Goal: Check status: Check status

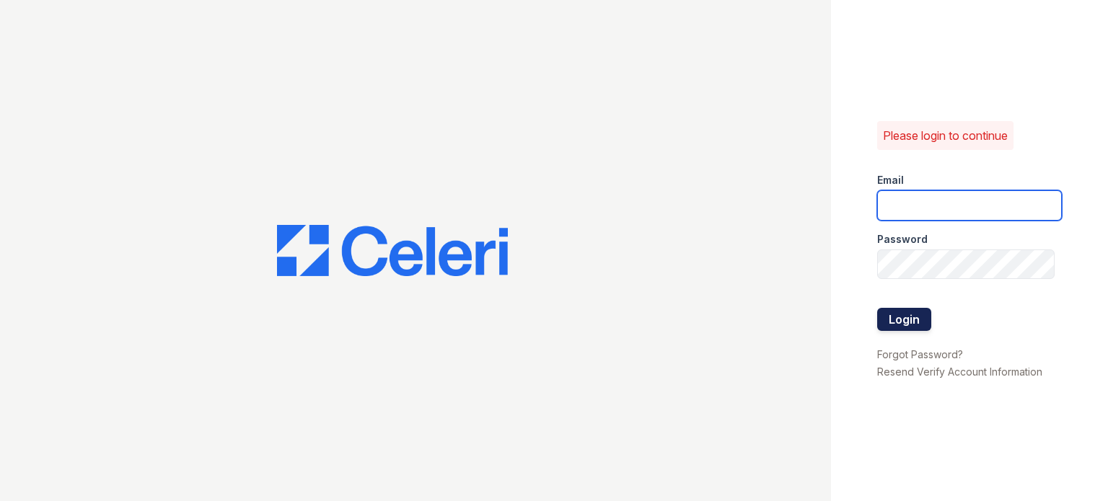
type input "catalina.pm@cafmanagement.com"
click at [919, 323] on button "Login" at bounding box center [904, 319] width 54 height 23
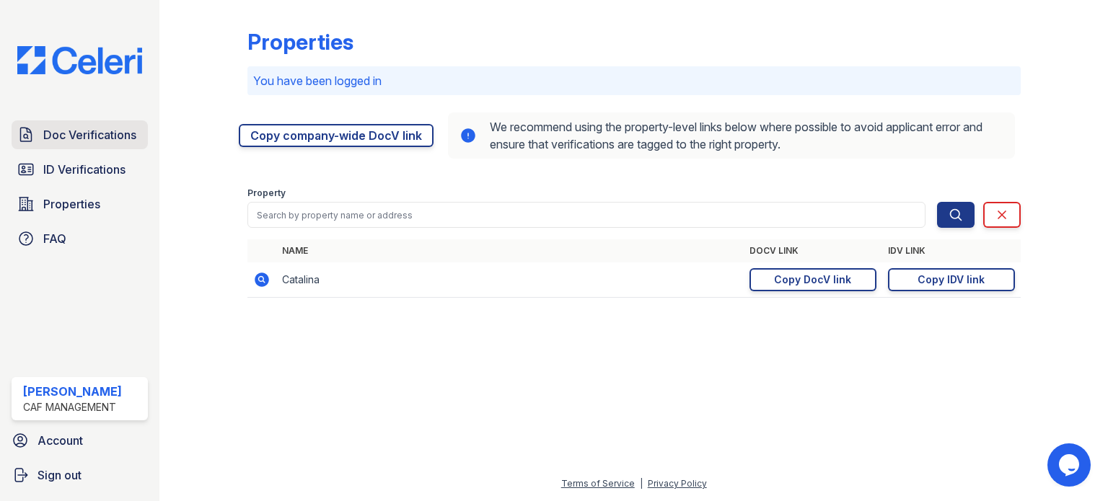
drag, startPoint x: 78, startPoint y: 137, endPoint x: 78, endPoint y: 146, distance: 9.4
click at [78, 137] on span "Doc Verifications" at bounding box center [89, 134] width 93 height 17
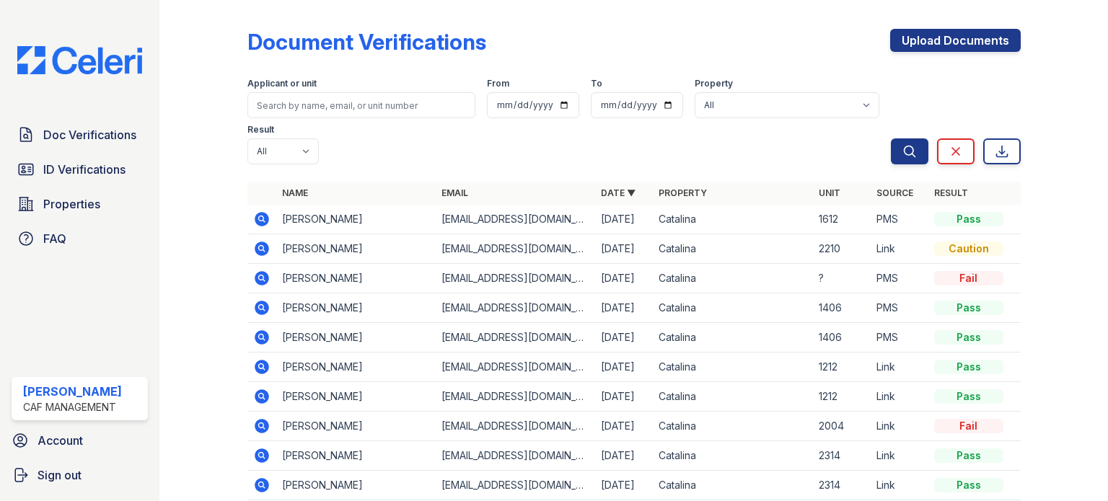
click at [264, 309] on icon at bounding box center [262, 308] width 14 height 14
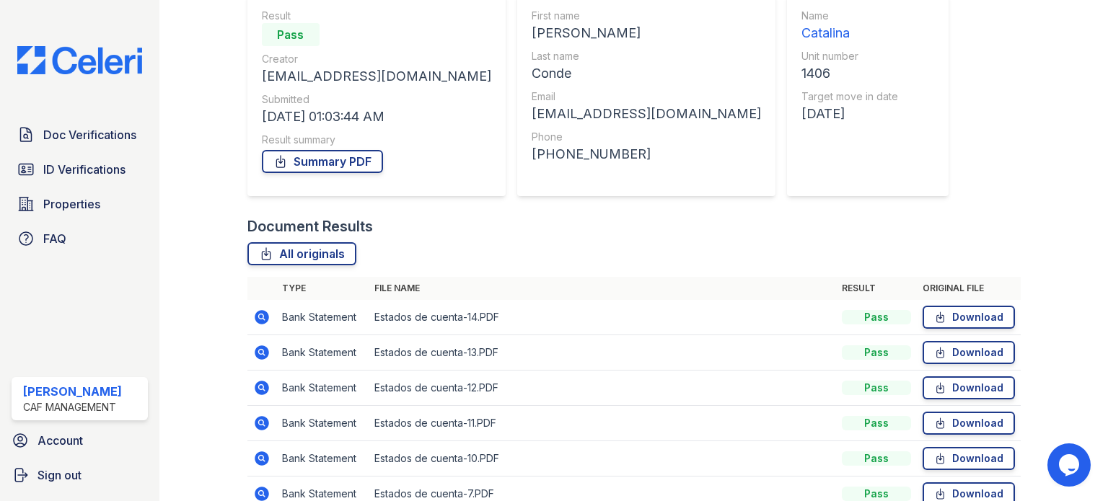
scroll to position [144, 0]
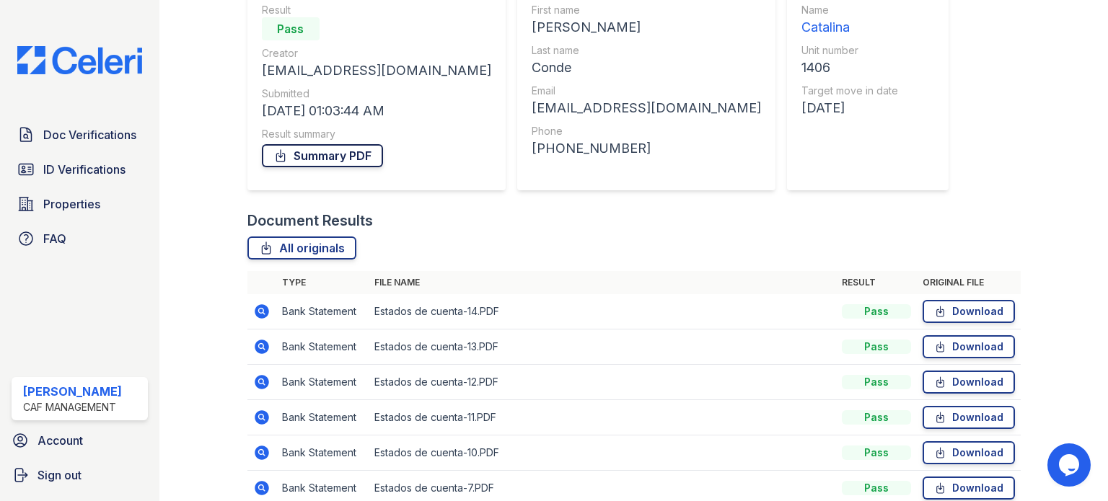
click at [326, 162] on link "Summary PDF" at bounding box center [322, 155] width 121 height 23
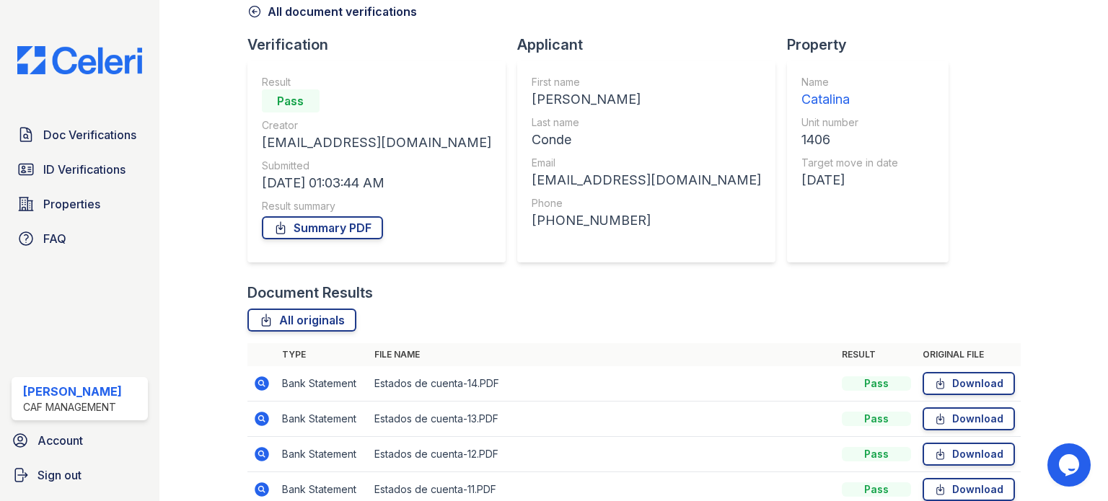
scroll to position [0, 0]
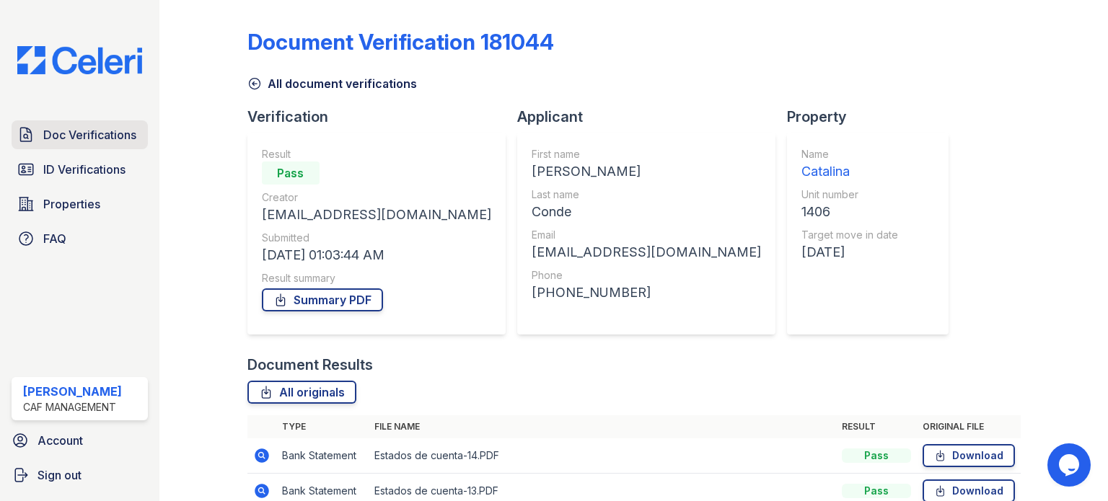
click at [95, 132] on span "Doc Verifications" at bounding box center [89, 134] width 93 height 17
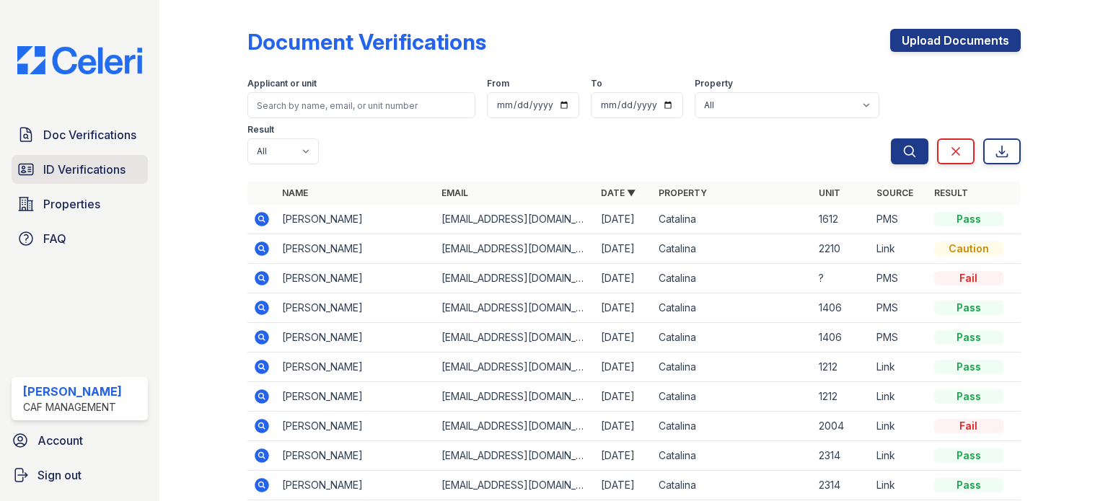
click at [74, 167] on span "ID Verifications" at bounding box center [84, 169] width 82 height 17
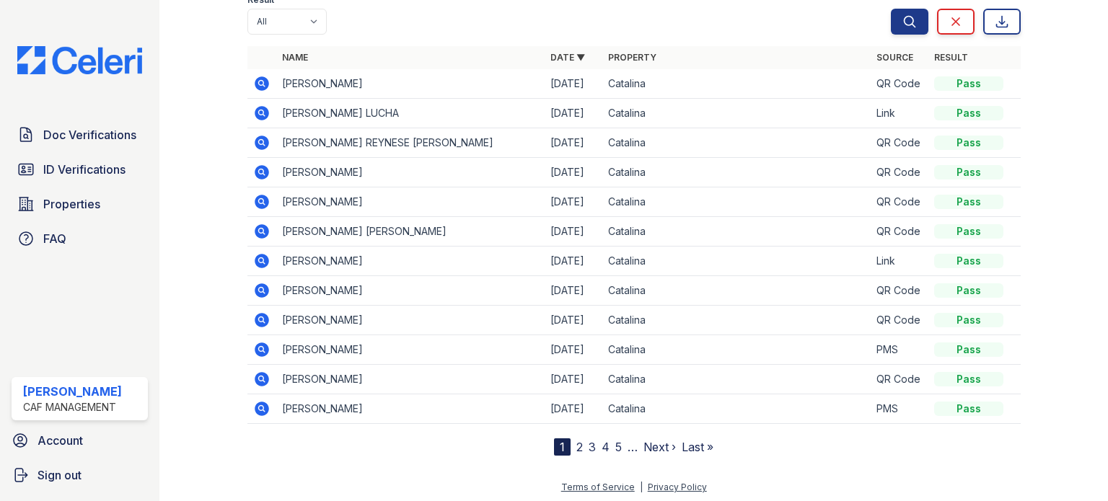
scroll to position [131, 0]
click at [257, 406] on icon at bounding box center [261, 407] width 17 height 17
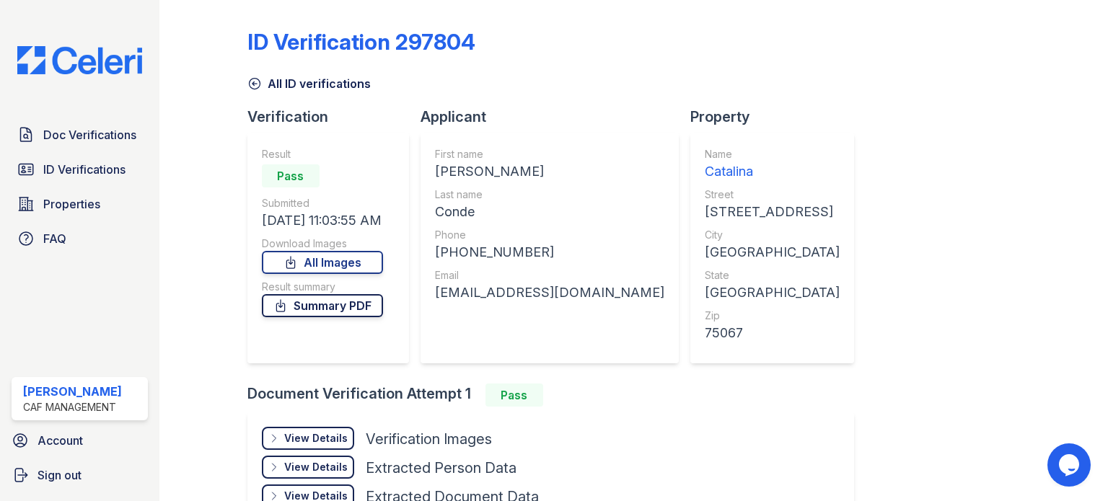
click at [340, 310] on link "Summary PDF" at bounding box center [322, 305] width 121 height 23
click at [72, 165] on span "ID Verifications" at bounding box center [84, 169] width 82 height 17
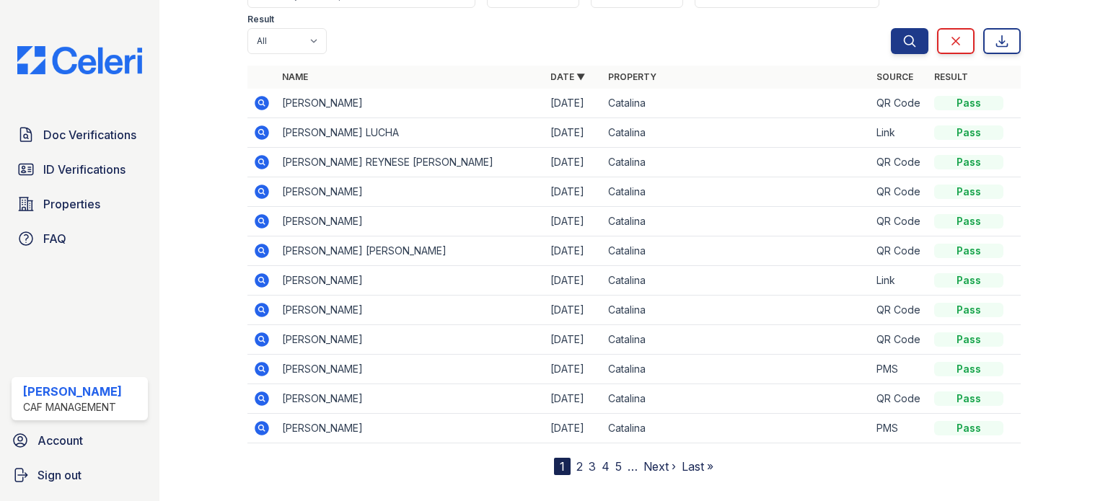
scroll to position [131, 0]
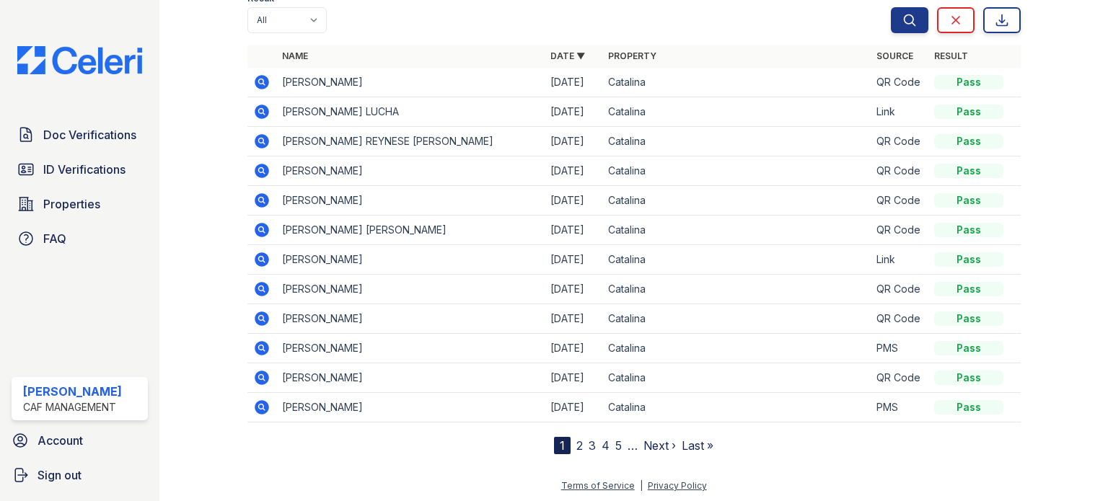
click at [577, 446] on link "2" at bounding box center [580, 446] width 6 height 14
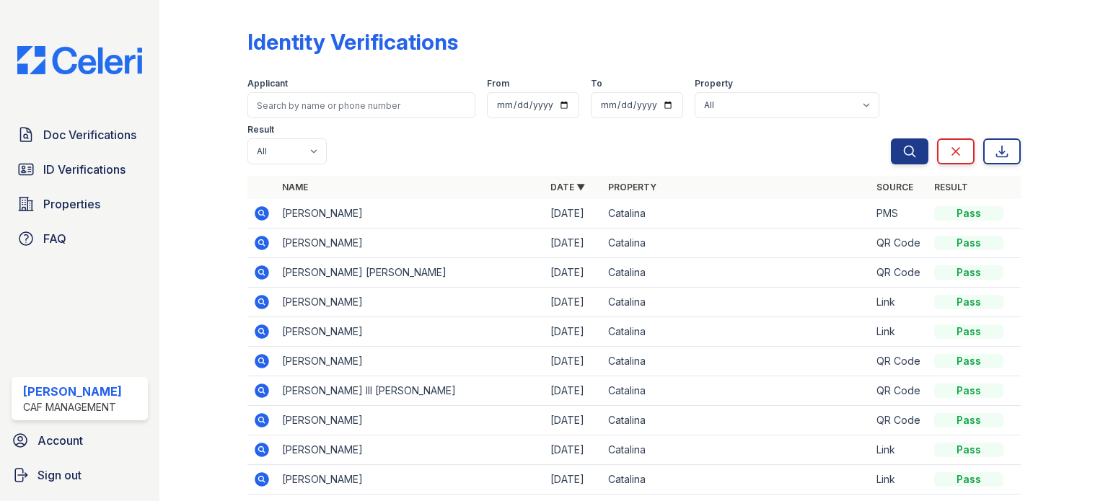
click at [263, 212] on icon at bounding box center [261, 213] width 17 height 17
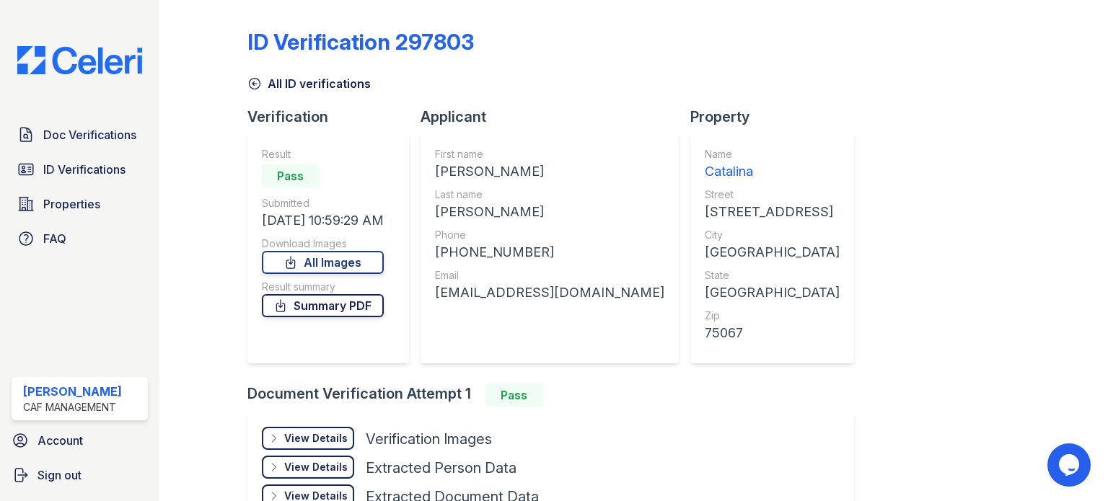
click at [364, 309] on link "Summary PDF" at bounding box center [323, 305] width 122 height 23
click at [93, 133] on span "Doc Verifications" at bounding box center [89, 134] width 93 height 17
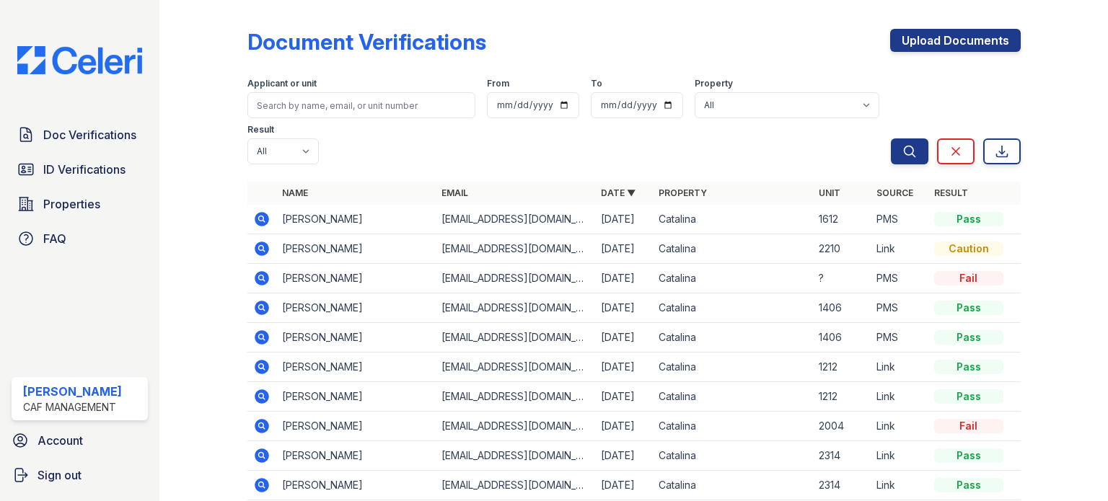
click at [263, 281] on icon at bounding box center [261, 278] width 17 height 17
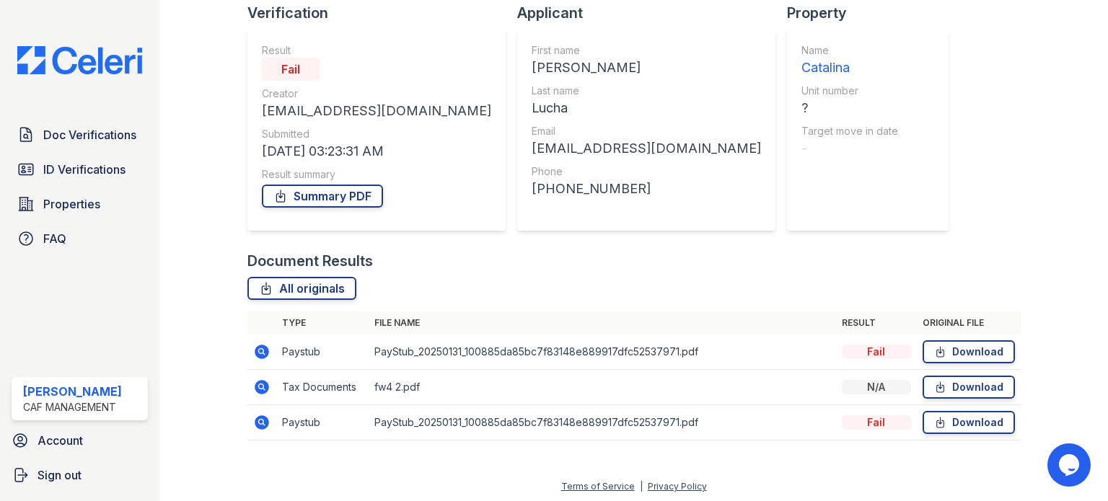
scroll to position [106, 0]
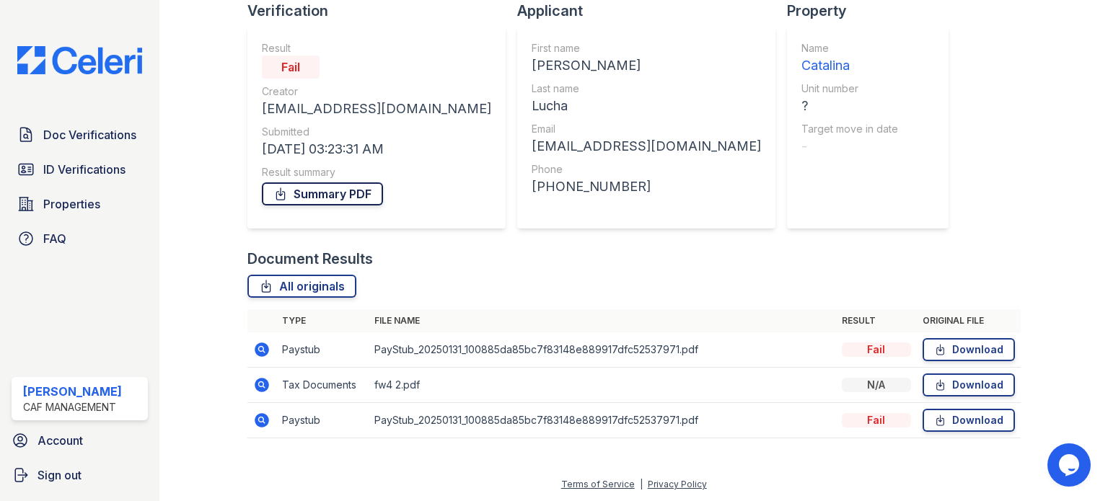
click at [323, 204] on link "Summary PDF" at bounding box center [322, 194] width 121 height 23
click at [262, 349] on icon at bounding box center [261, 349] width 17 height 17
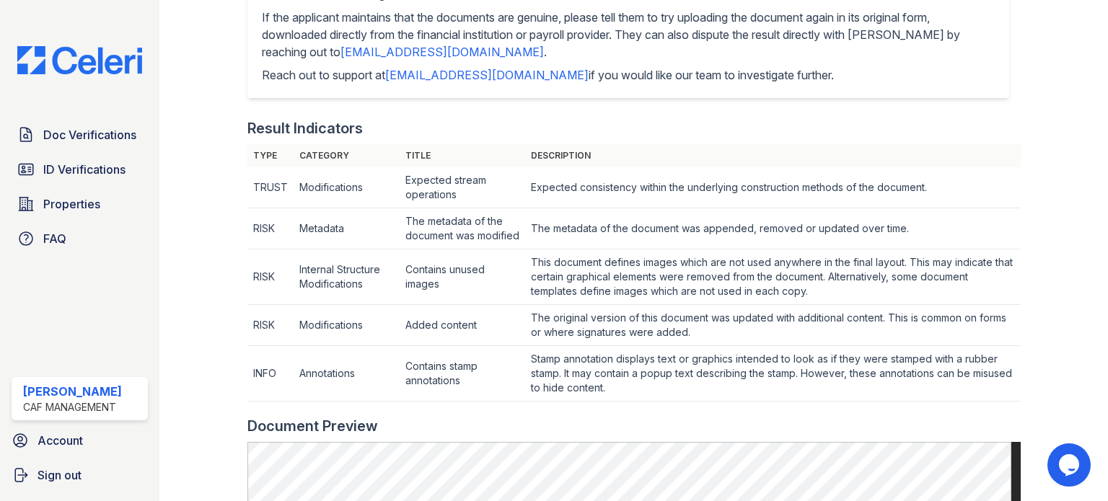
scroll to position [248, 0]
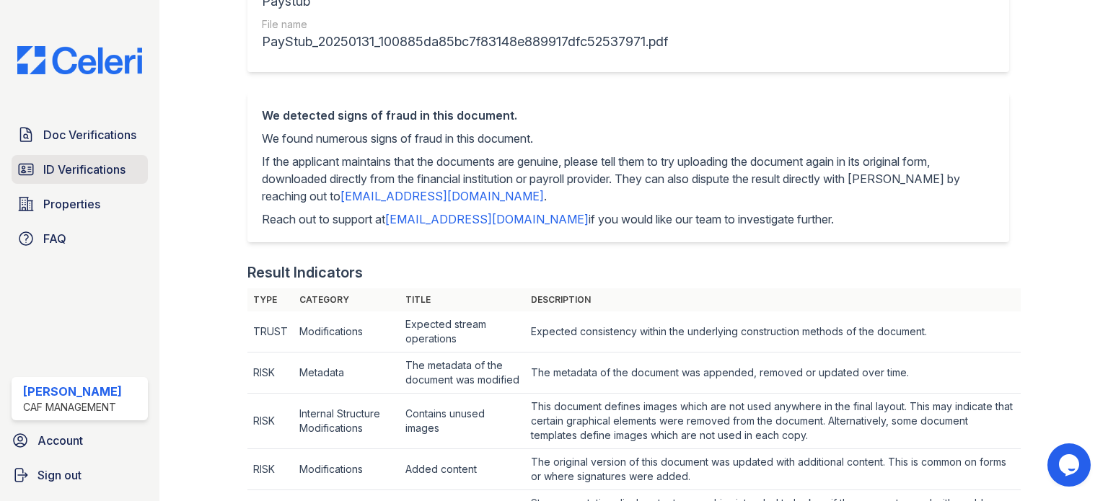
click at [72, 164] on span "ID Verifications" at bounding box center [84, 169] width 82 height 17
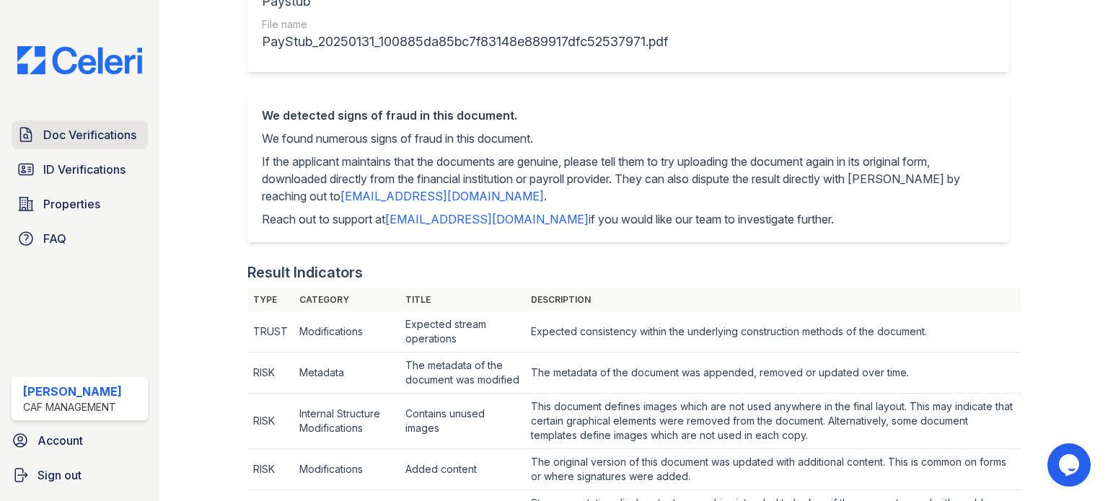
click at [70, 134] on span "Doc Verifications" at bounding box center [89, 134] width 93 height 17
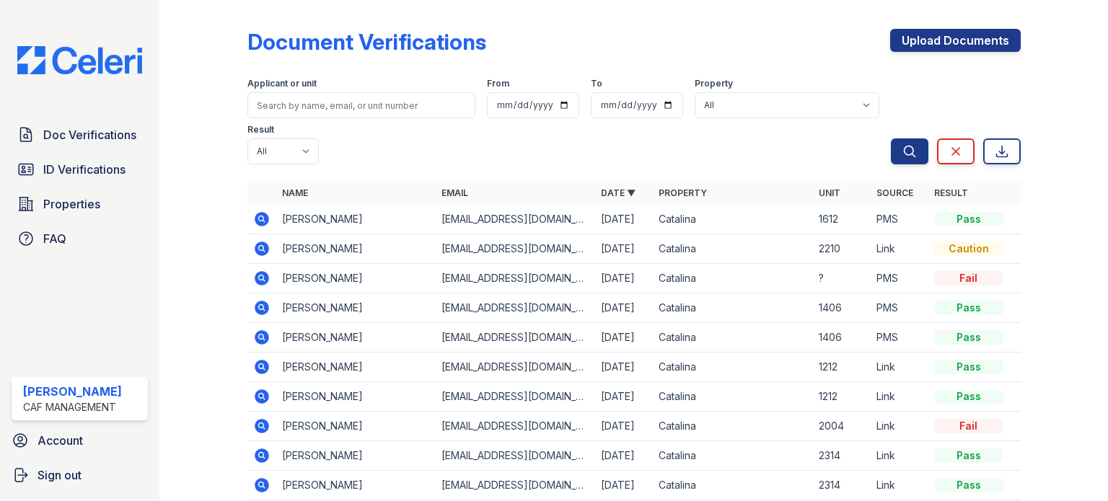
scroll to position [72, 0]
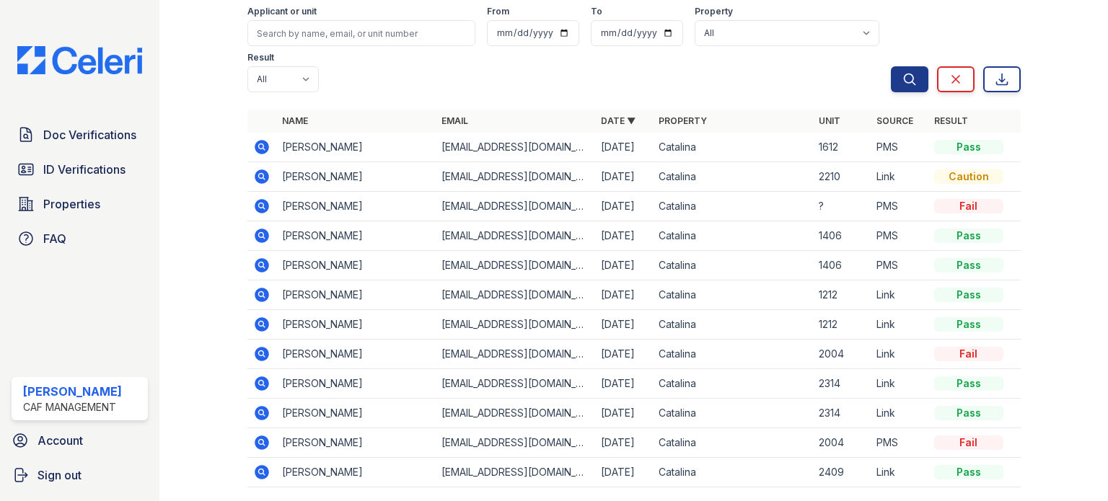
click at [264, 172] on icon at bounding box center [262, 177] width 14 height 14
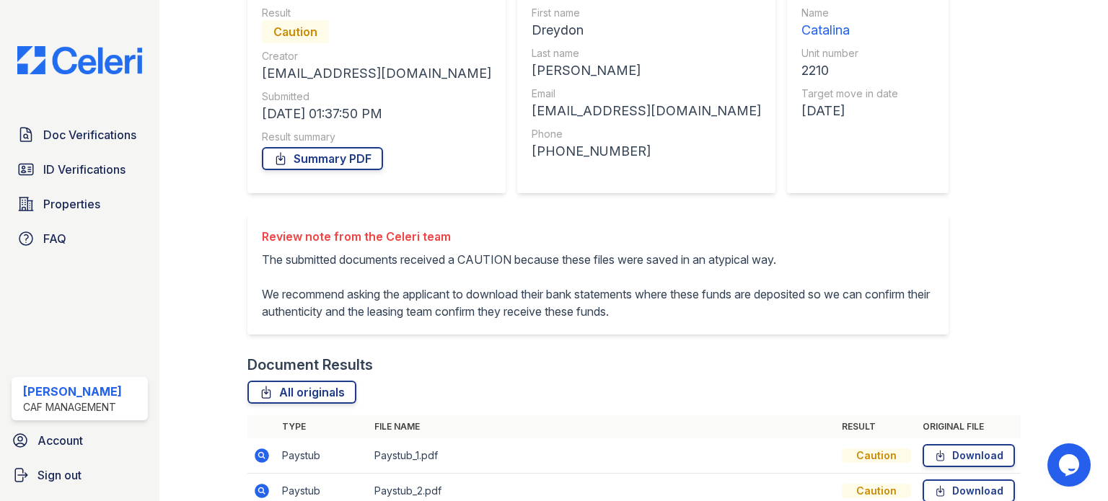
scroll to position [289, 0]
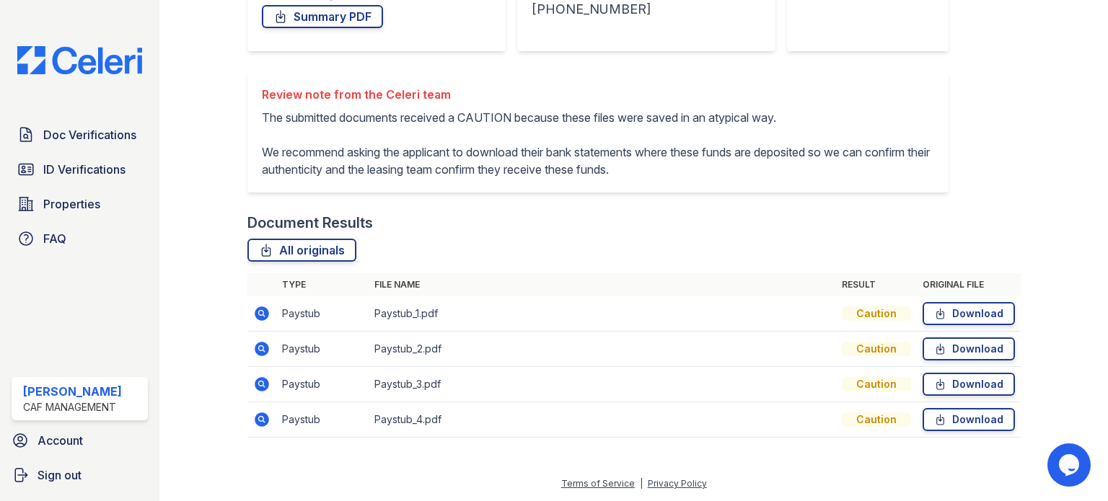
click at [421, 118] on p "The submitted documents received a CAUTION because these files were saved in an…" at bounding box center [598, 143] width 673 height 69
click at [414, 157] on p "The submitted documents received a CAUTION because these files were saved in an…" at bounding box center [598, 143] width 673 height 69
click at [291, 258] on link "All originals" at bounding box center [301, 250] width 109 height 23
click at [458, 297] on td "Paystub_1.pdf" at bounding box center [603, 314] width 468 height 35
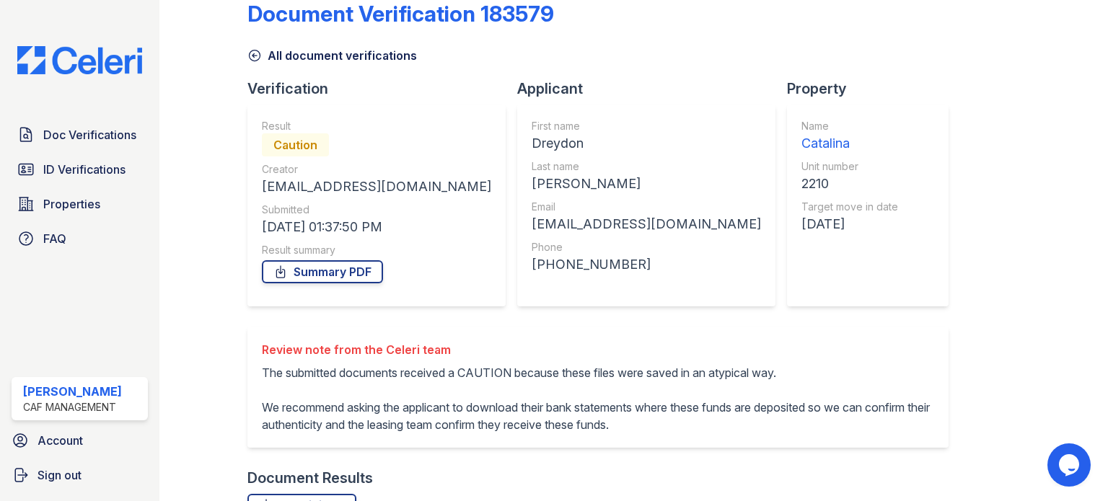
scroll to position [0, 0]
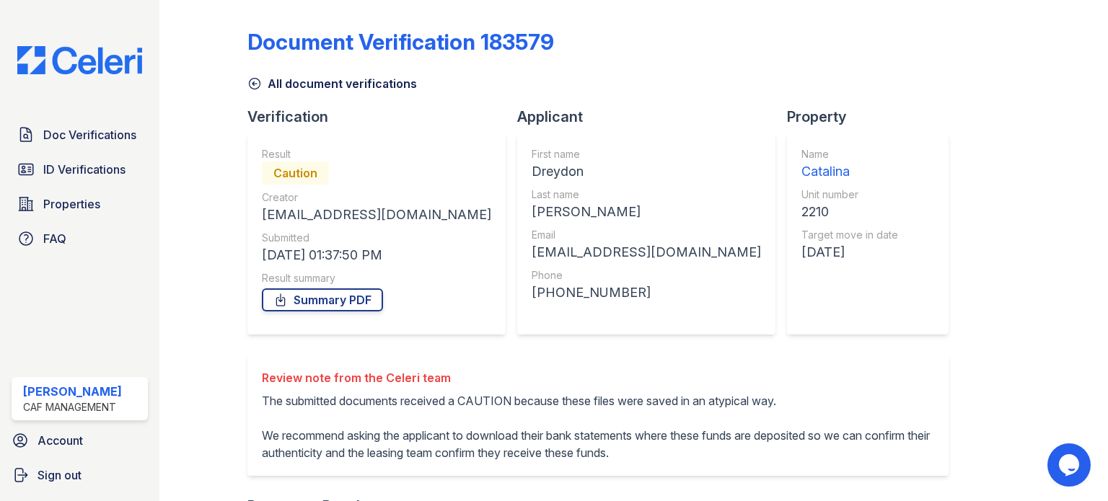
drag, startPoint x: 274, startPoint y: 176, endPoint x: 313, endPoint y: 175, distance: 39.0
click at [313, 175] on div "Caution" at bounding box center [295, 173] width 67 height 23
click at [314, 175] on div "Caution" at bounding box center [295, 173] width 67 height 23
click at [279, 177] on div "Caution" at bounding box center [295, 173] width 67 height 23
click at [82, 141] on span "Doc Verifications" at bounding box center [89, 134] width 93 height 17
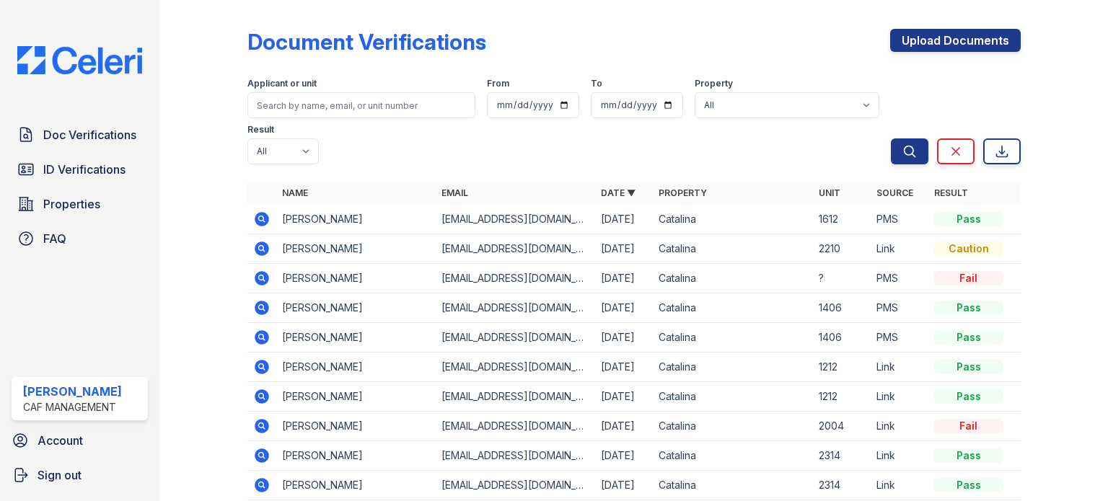
click at [82, 167] on span "ID Verifications" at bounding box center [84, 169] width 82 height 17
click at [85, 139] on span "Doc Verifications" at bounding box center [89, 134] width 93 height 17
click at [257, 312] on icon at bounding box center [262, 308] width 14 height 14
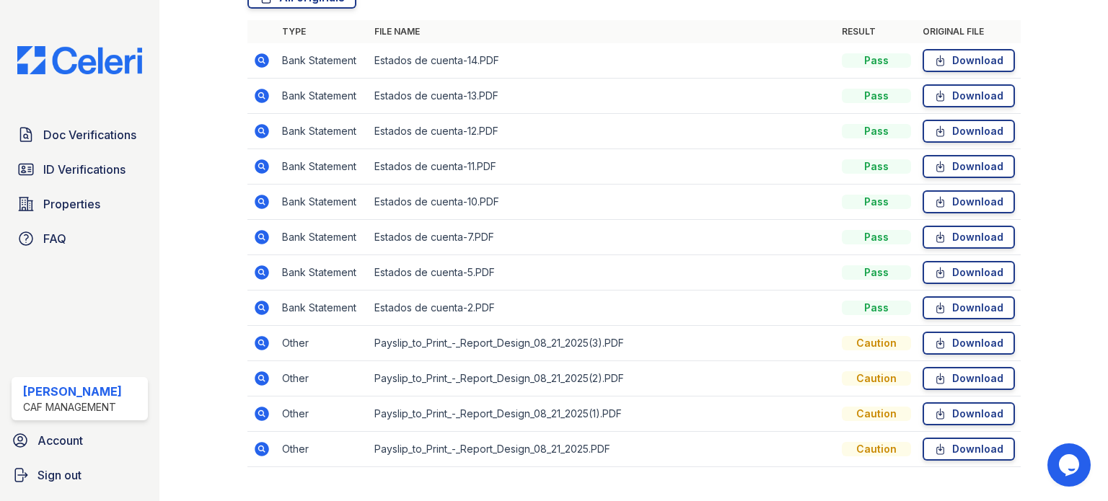
scroll to position [423, 0]
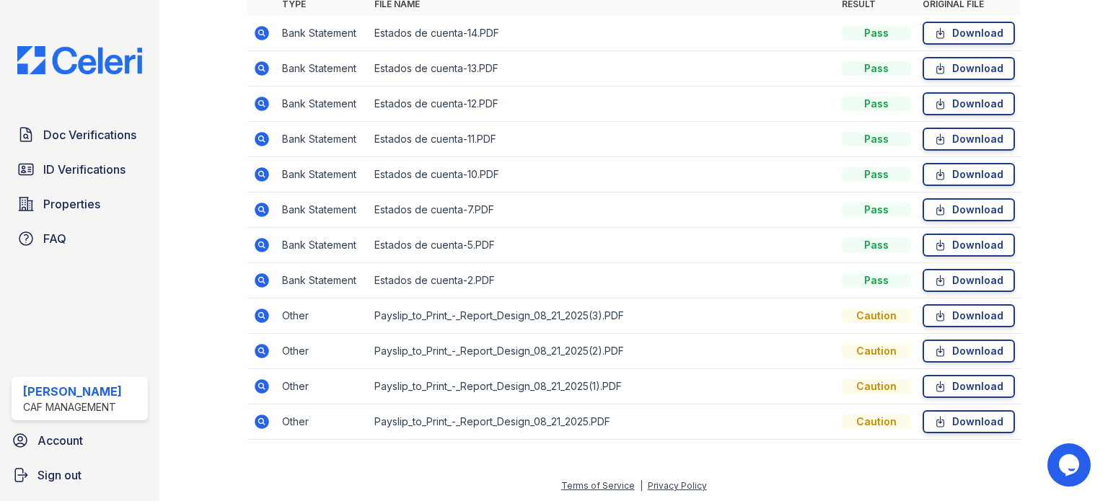
click at [264, 312] on icon at bounding box center [262, 316] width 14 height 14
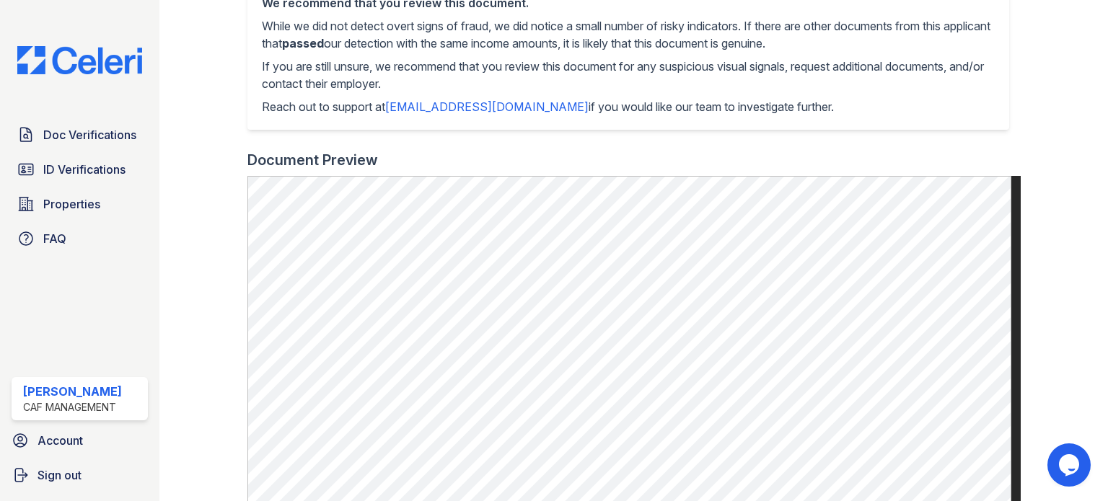
scroll to position [505, 0]
